Goal: Share content: Share content

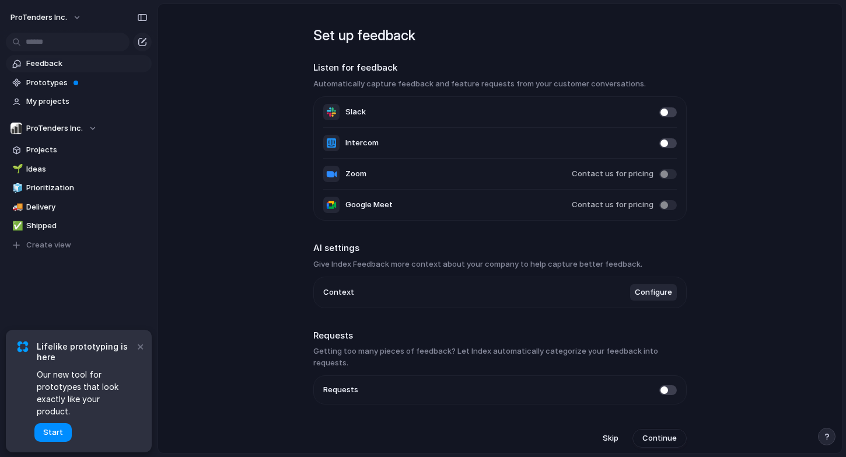
click at [55, 60] on span "Feedback" at bounding box center [86, 64] width 121 height 12
click at [55, 96] on span "My projects" at bounding box center [86, 102] width 121 height 12
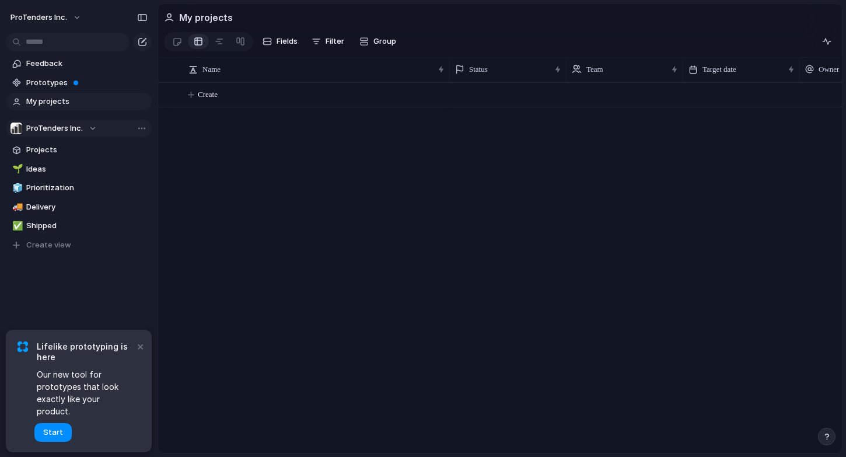
click at [55, 127] on span "ProTenders Inc." at bounding box center [54, 128] width 57 height 12
click at [88, 244] on div "ProTenders Inc. Create new team" at bounding box center [423, 228] width 846 height 457
click at [89, 129] on div "ProTenders Inc." at bounding box center [53, 128] width 86 height 12
click at [145, 359] on div "ProTenders Inc. Create new team" at bounding box center [423, 228] width 846 height 457
click at [145, 353] on button "×" at bounding box center [140, 346] width 14 height 14
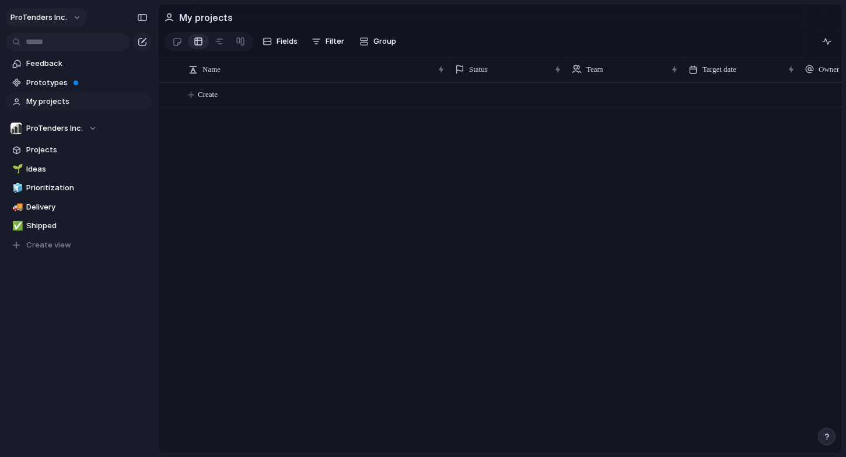
click at [58, 16] on span "ProTenders Inc." at bounding box center [38, 18] width 57 height 12
click at [55, 44] on span "Settings" at bounding box center [43, 44] width 32 height 12
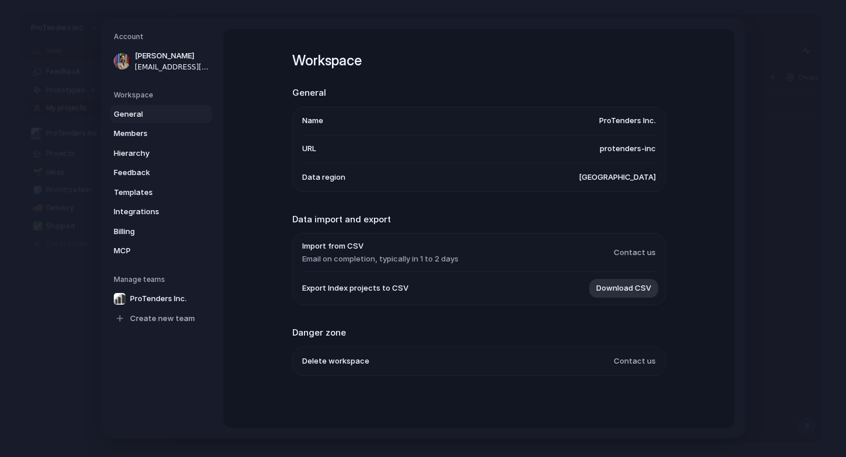
click at [316, 148] on span "URL" at bounding box center [309, 149] width 14 height 12
click at [155, 129] on span "Members" at bounding box center [151, 134] width 75 height 12
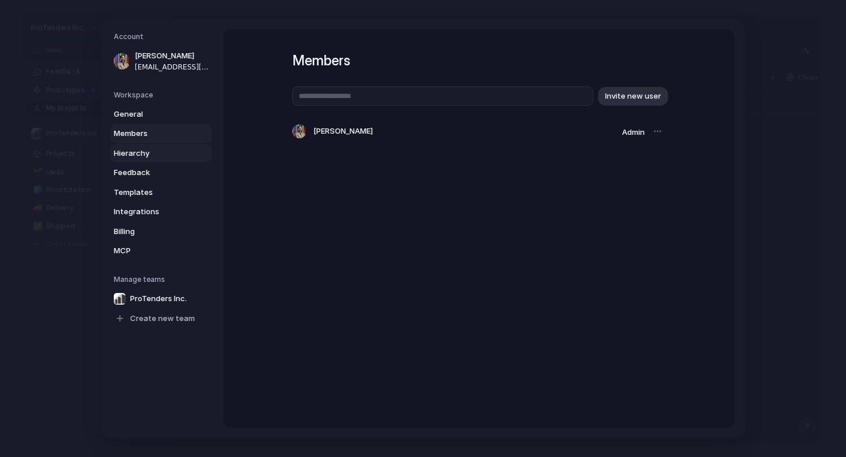
click at [155, 150] on span "Hierarchy" at bounding box center [151, 154] width 75 height 12
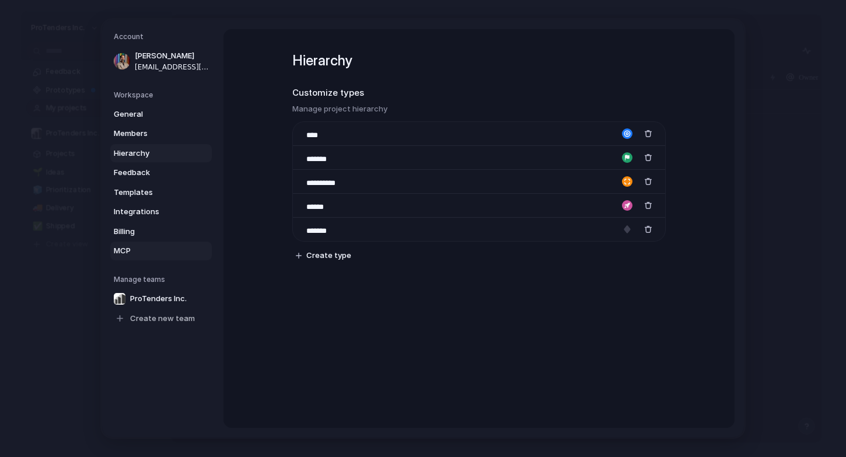
click at [162, 248] on span "MCP" at bounding box center [151, 251] width 75 height 12
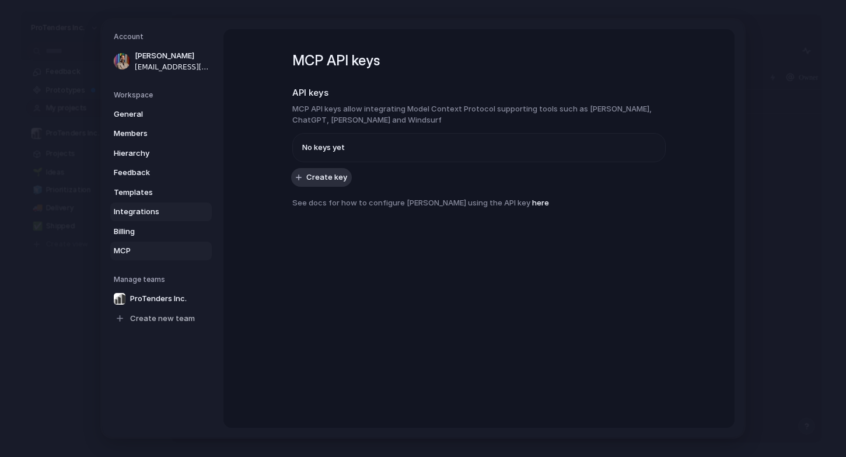
click at [164, 216] on span "Integrations" at bounding box center [151, 212] width 75 height 12
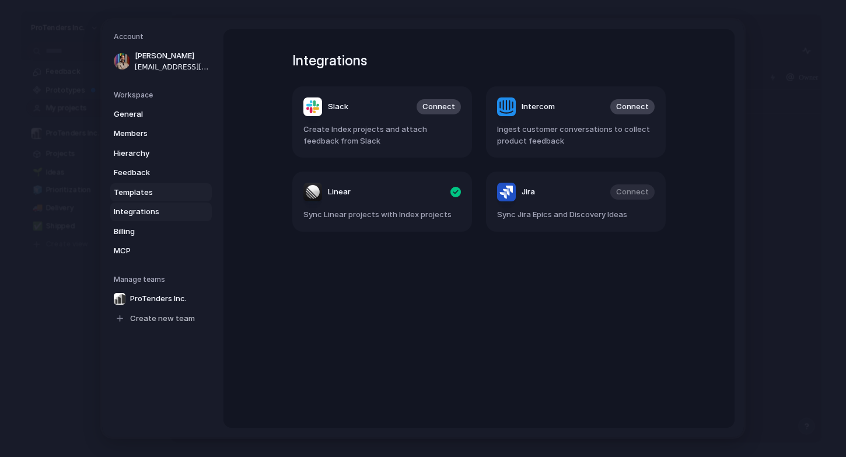
click at [166, 195] on span "Templates" at bounding box center [151, 193] width 75 height 12
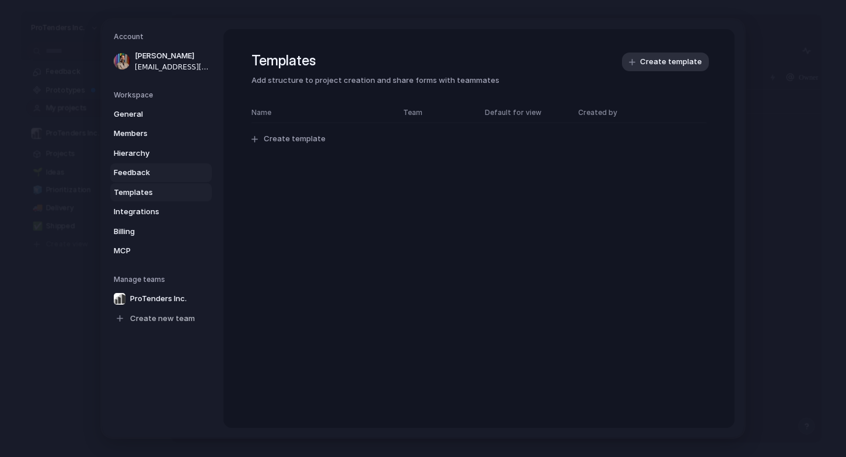
click at [171, 166] on link "Feedback" at bounding box center [160, 172] width 101 height 19
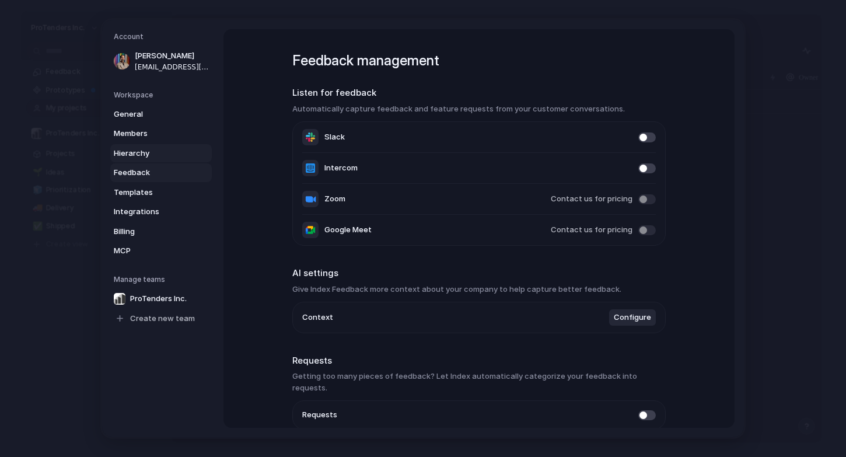
click at [175, 150] on span "Hierarchy" at bounding box center [151, 154] width 75 height 12
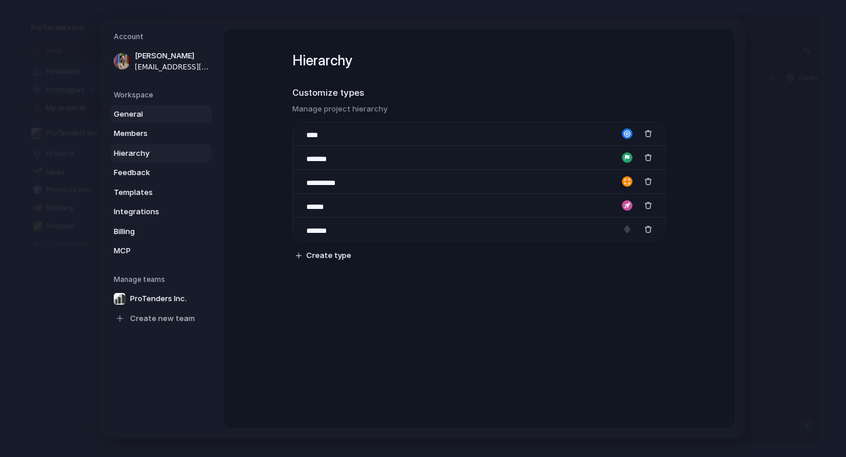
click at [178, 120] on link "General" at bounding box center [160, 114] width 101 height 19
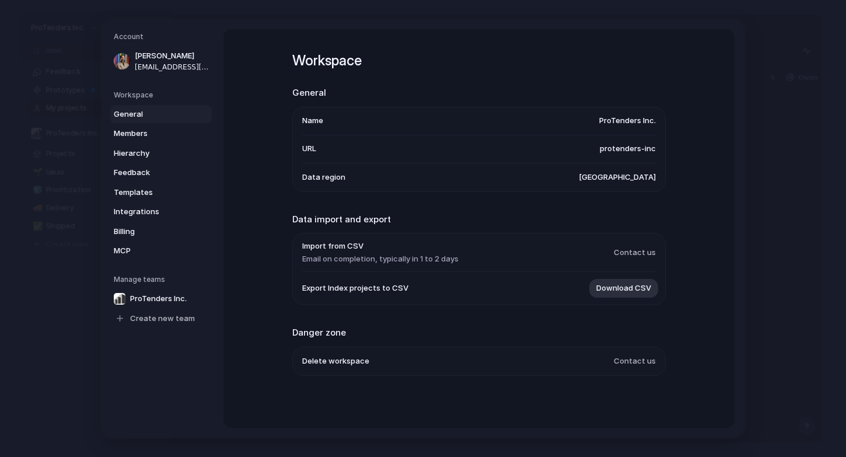
click at [627, 152] on span "protenders-inc" at bounding box center [628, 149] width 56 height 12
click at [311, 148] on span "URL" at bounding box center [309, 149] width 14 height 12
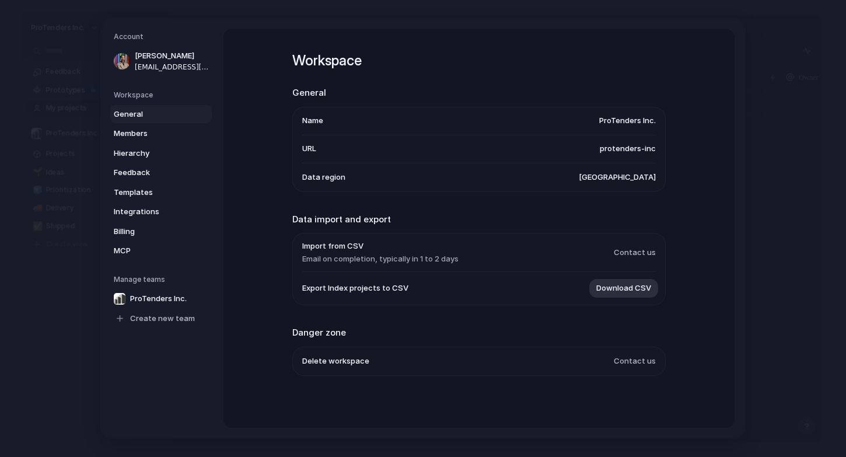
click at [311, 148] on span "URL" at bounding box center [309, 149] width 14 height 12
click at [352, 357] on span "Delete workspace" at bounding box center [335, 361] width 67 height 12
click at [155, 56] on span "[PERSON_NAME]" at bounding box center [172, 56] width 75 height 12
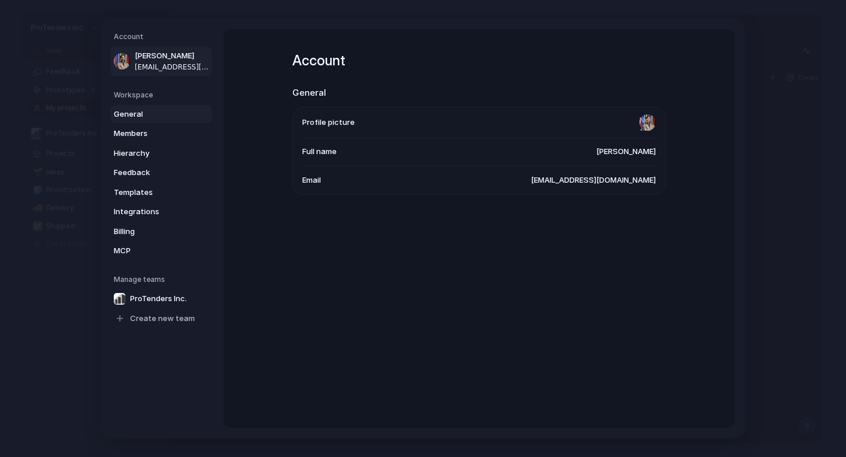
click at [157, 106] on link "General" at bounding box center [160, 114] width 101 height 19
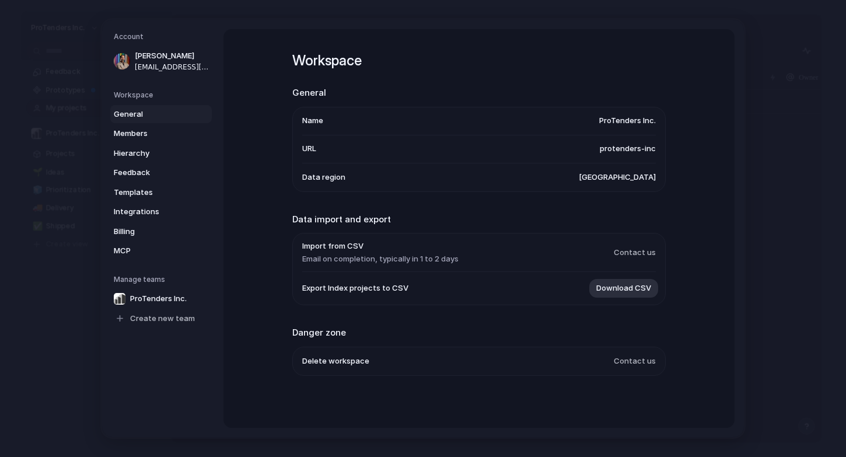
click at [318, 127] on li "Name ProTenders Inc." at bounding box center [478, 121] width 353 height 28
click at [131, 32] on h5 "Account" at bounding box center [163, 36] width 98 height 10
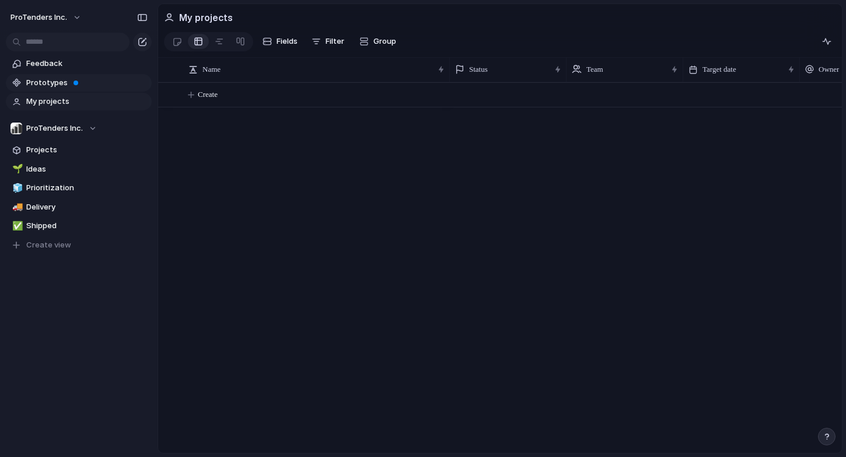
click at [29, 79] on span "Prototypes" at bounding box center [86, 83] width 121 height 12
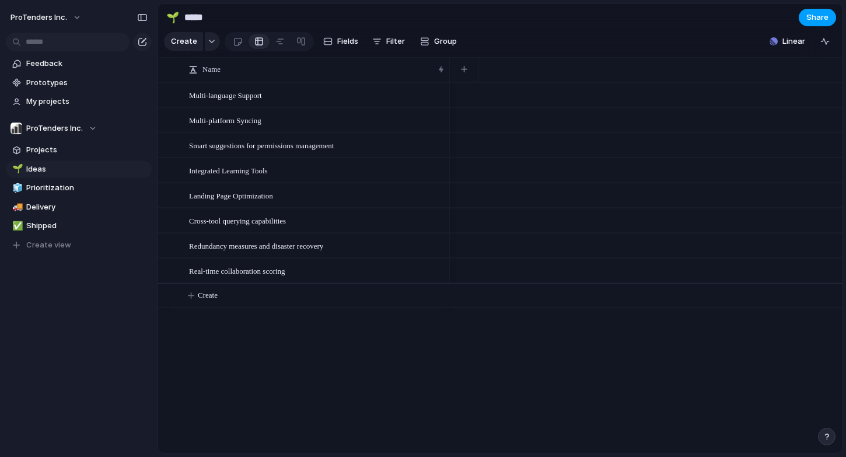
click at [808, 19] on span "Share" at bounding box center [817, 18] width 22 height 12
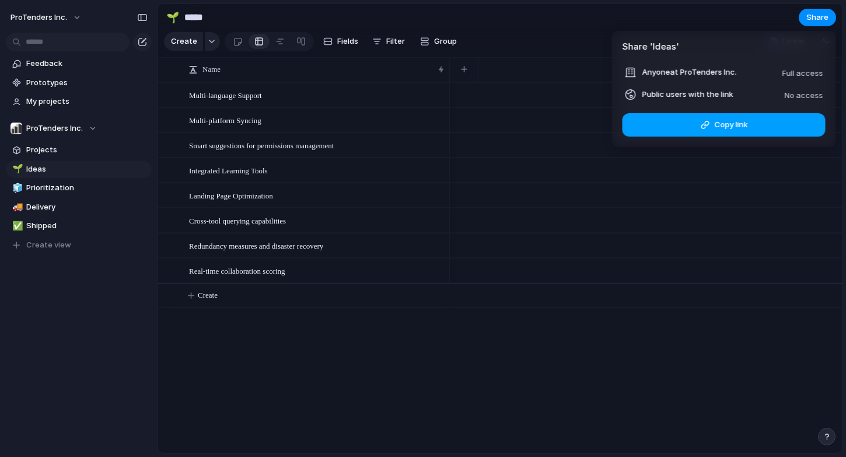
click at [752, 124] on button "Copy link" at bounding box center [723, 124] width 203 height 23
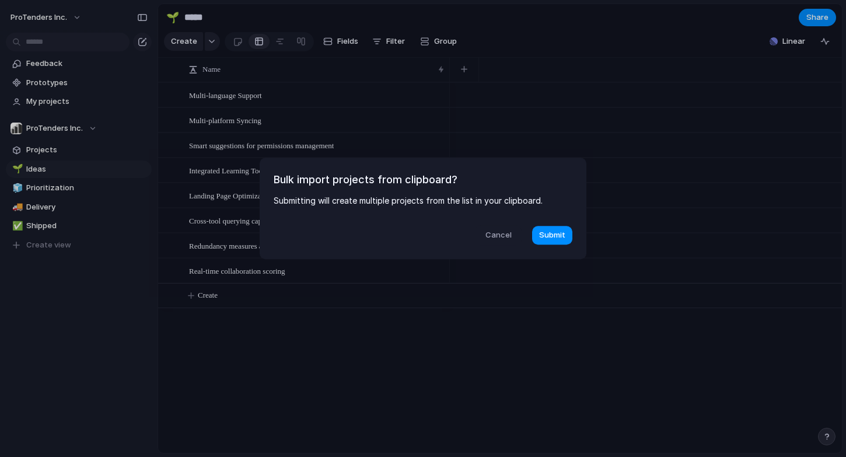
click at [498, 236] on span "Cancel" at bounding box center [498, 235] width 26 height 12
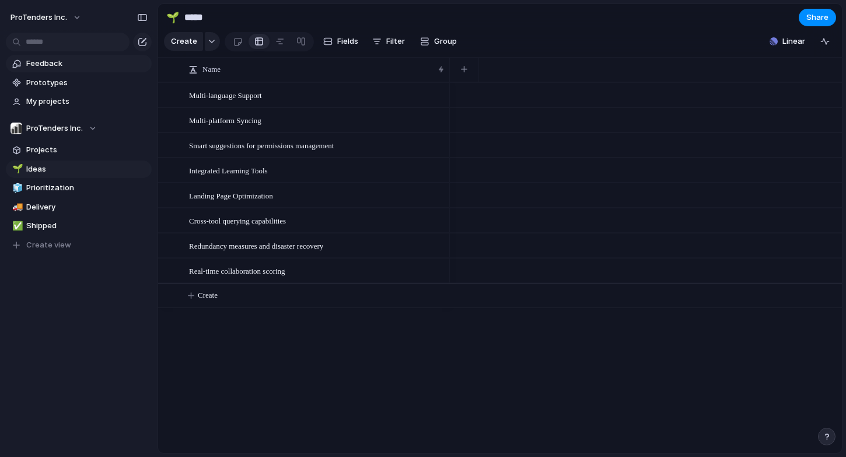
click at [59, 69] on link "Feedback" at bounding box center [79, 63] width 146 height 17
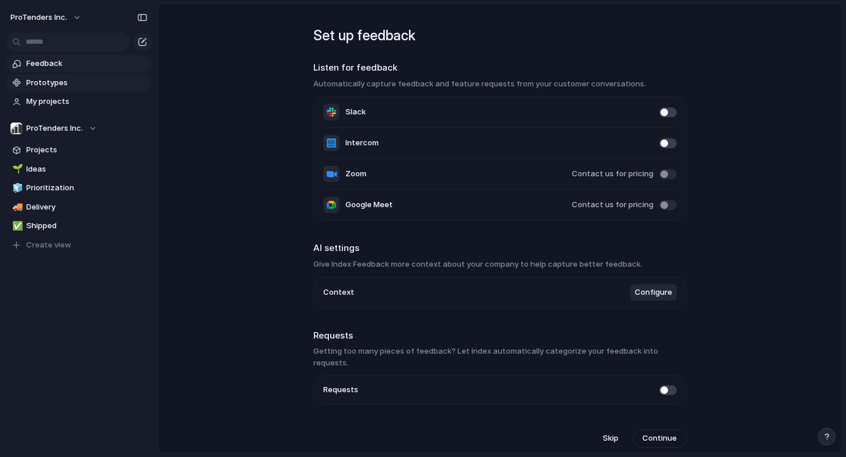
click at [105, 86] on span "Prototypes" at bounding box center [86, 83] width 121 height 12
click at [92, 96] on span "My projects" at bounding box center [86, 102] width 121 height 12
